Goal: Task Accomplishment & Management: Manage account settings

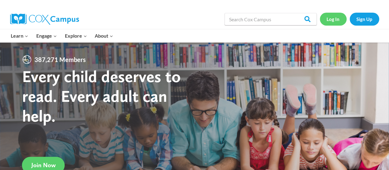
click at [330, 16] on link "Log In" at bounding box center [333, 19] width 27 height 13
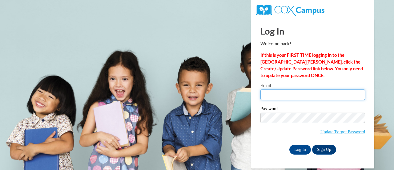
click at [312, 92] on input "Email" at bounding box center [312, 94] width 105 height 10
type input "kredding@kippmetroatlanta.org"
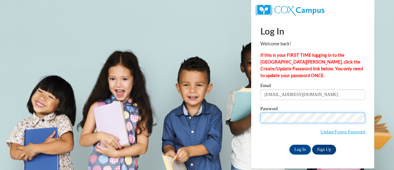
click at [289, 144] on input "Log In" at bounding box center [300, 149] width 22 height 10
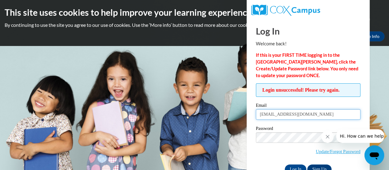
click at [298, 116] on input "[EMAIL_ADDRESS][DOMAIN_NAME]" at bounding box center [308, 114] width 105 height 10
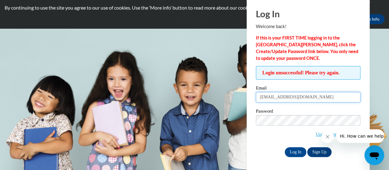
type input "[EMAIL_ADDRESS][DOMAIN_NAME]"
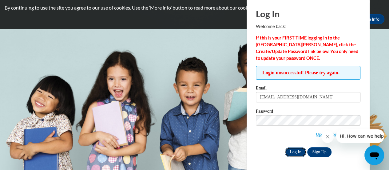
click at [293, 150] on input "Log In" at bounding box center [296, 152] width 22 height 10
